Goal: Find specific page/section: Find specific page/section

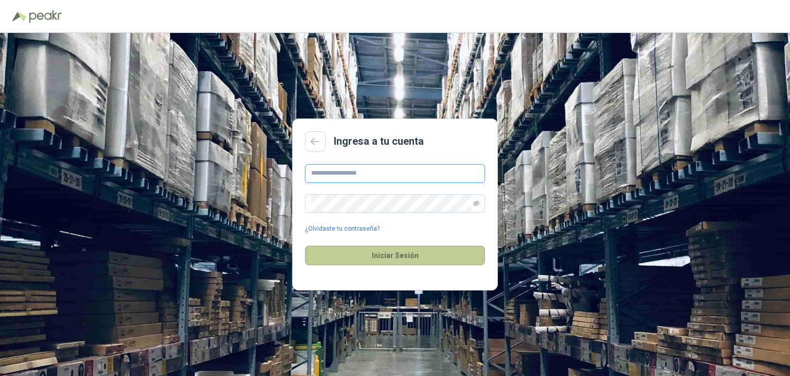
type input "**********"
click at [409, 256] on button "Iniciar Sesión" at bounding box center [395, 255] width 180 height 20
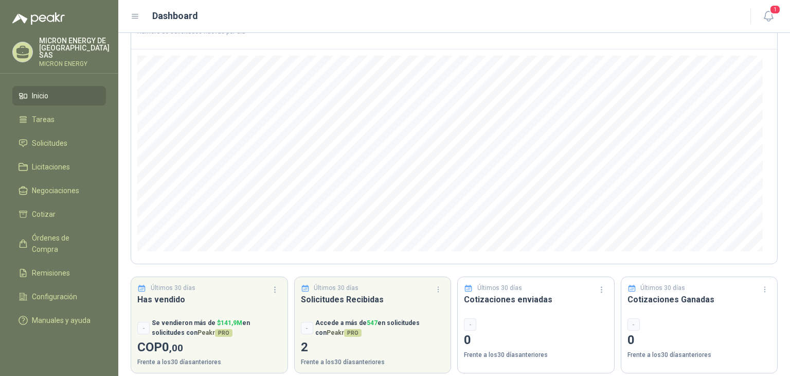
scroll to position [88, 0]
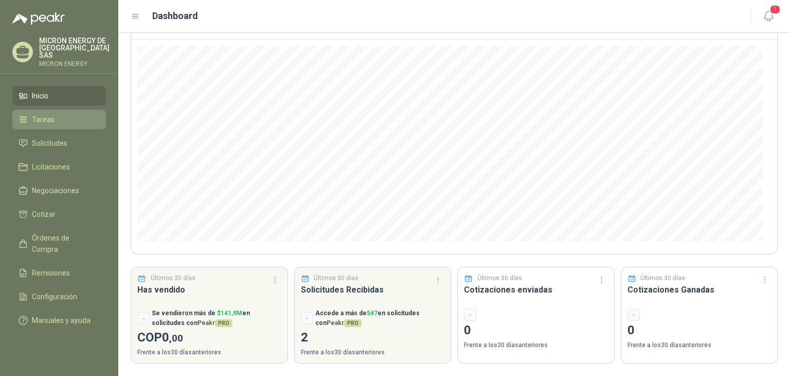
click at [52, 110] on link "Tareas" at bounding box center [59, 120] width 94 height 20
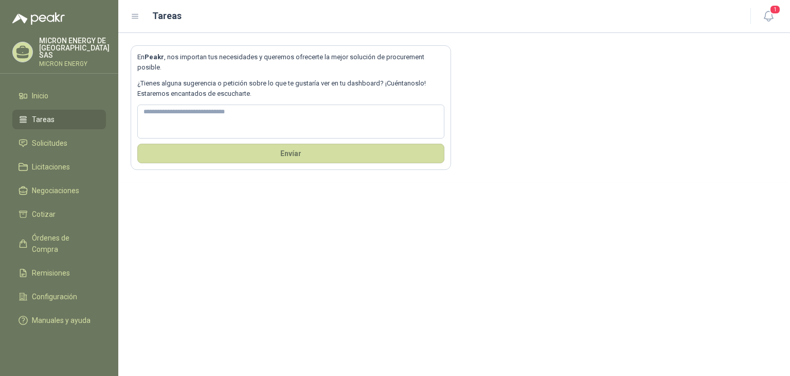
click at [48, 122] on ul "Inicio Tareas Solicitudes Licitaciones Negociaciones Cotizar Órdenes de Compra …" at bounding box center [59, 210] width 118 height 248
click at [50, 137] on span "Solicitudes" at bounding box center [50, 142] width 36 height 11
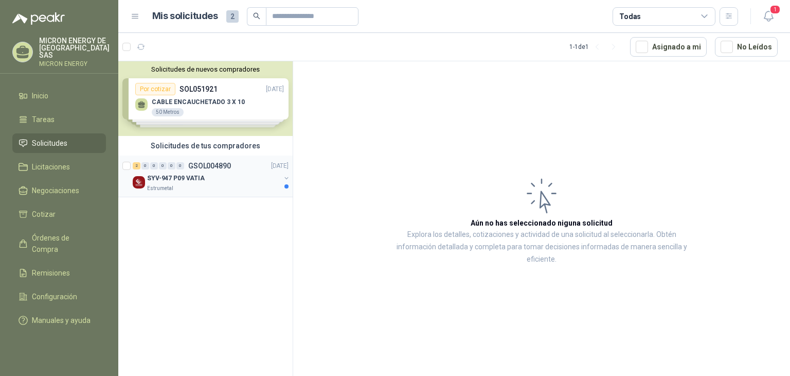
click at [220, 185] on div "Estrumetal" at bounding box center [213, 188] width 133 height 8
